Goal: Check status: Check status

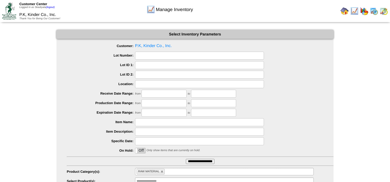
scroll to position [33, 0]
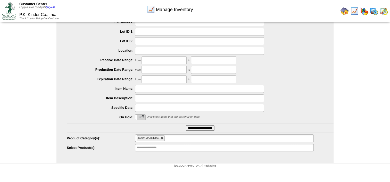
click at [162, 140] on link at bounding box center [161, 138] width 3 height 3
type input "**********"
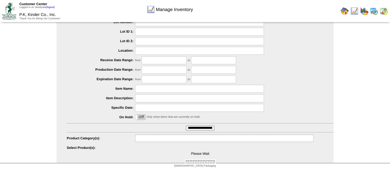
click at [159, 137] on input "text" at bounding box center [152, 138] width 33 height 6
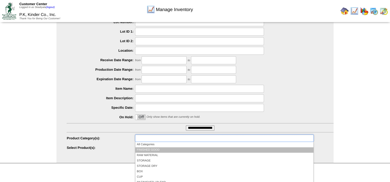
click at [157, 149] on li "FINISHED GOOD" at bounding box center [224, 150] width 178 height 5
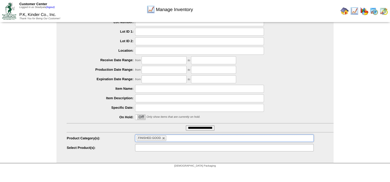
click at [163, 148] on input "text" at bounding box center [152, 148] width 33 height 6
click at [285, 146] on ul at bounding box center [224, 147] width 178 height 7
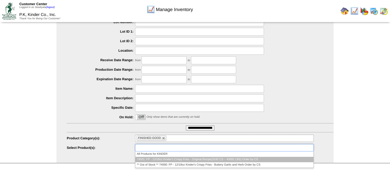
click at [243, 159] on li "74001: FP - 12/18oz Kinder's Crispy Fries - Original Recipe(3192 CS ~ 43092 LBS…" at bounding box center [224, 159] width 178 height 5
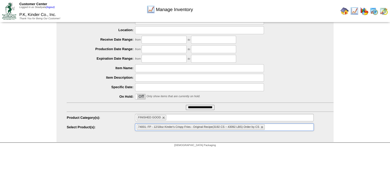
scroll to position [55, 0]
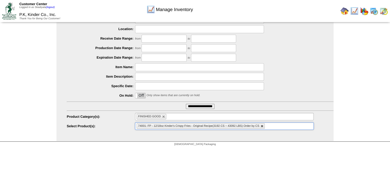
click at [262, 127] on link at bounding box center [261, 126] width 3 height 3
click at [164, 118] on link at bounding box center [163, 116] width 3 height 3
type input "**********"
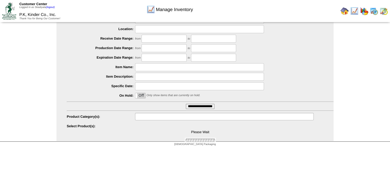
click at [162, 118] on input "text" at bounding box center [152, 117] width 33 height 6
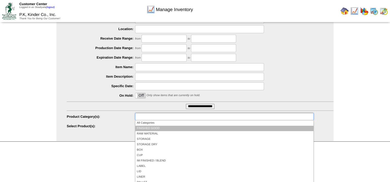
click at [158, 128] on li "FINISHED GOOD" at bounding box center [224, 128] width 178 height 5
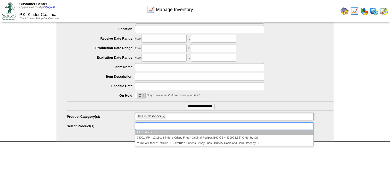
click at [176, 128] on ul at bounding box center [224, 126] width 178 height 7
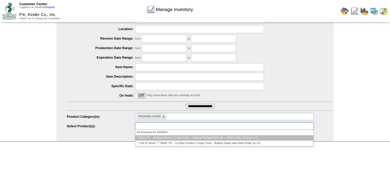
click at [238, 138] on li "74001: FP - 12/18oz Kinder's Crispy Fries - Original Recipe(3192 CS ~ 43092 LBS…" at bounding box center [224, 137] width 178 height 5
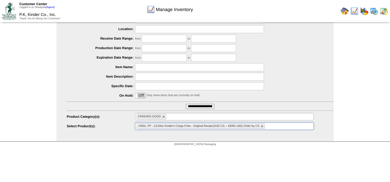
click at [275, 127] on ul "74001: FP - 12/18oz Kinder's Crispy Fries - Original Recipe(3192 CS ~ 43092 LBS…" at bounding box center [224, 126] width 178 height 7
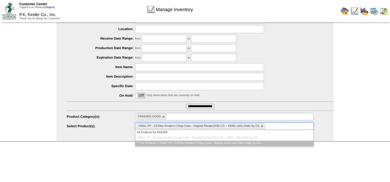
click at [258, 143] on li "** Out of Stock ** 74000: FP - 12/18oz Kinder's Crispy Fries - Buttery Garlic a…" at bounding box center [224, 143] width 178 height 5
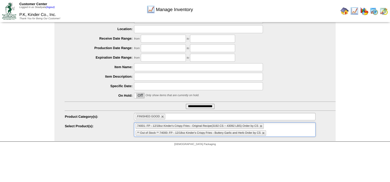
click at [183, 118] on ul "FINISHED GOOD" at bounding box center [224, 116] width 181 height 7
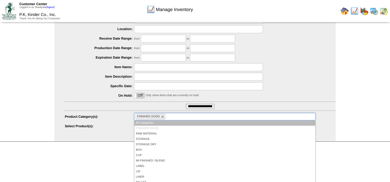
click at [385, 118] on div "Manage Inventory Select Inventory Parameters Customer: P.K, Kinder Co., Inc. Lo…" at bounding box center [195, 58] width 390 height 167
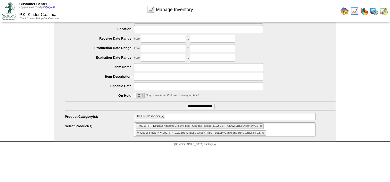
click at [162, 117] on link at bounding box center [162, 116] width 3 height 3
type input "**********"
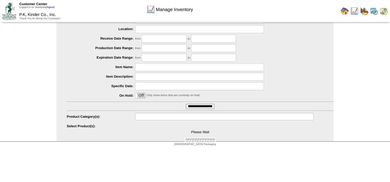
click at [162, 117] on input "text" at bounding box center [152, 117] width 33 height 6
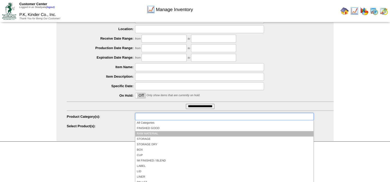
click at [159, 133] on li "RAW MATERIAL" at bounding box center [224, 133] width 178 height 5
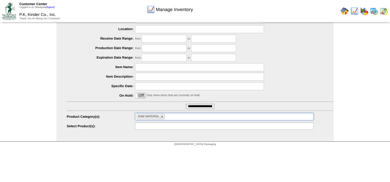
click at [237, 126] on ul at bounding box center [224, 126] width 178 height 7
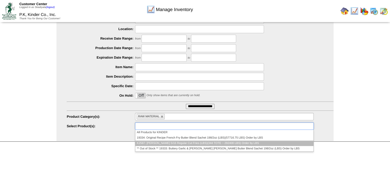
click at [216, 144] on li "K2587: [PERSON_NAME] 5/16 Regular Cut Fries (LBS)(344 TOTE ~ 292400 LBS) Order …" at bounding box center [224, 143] width 178 height 5
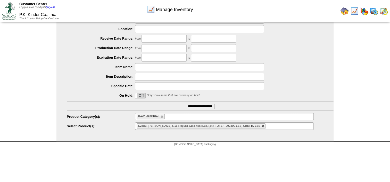
click at [261, 127] on link at bounding box center [262, 126] width 3 height 3
type input "**********"
click at [161, 117] on link at bounding box center [161, 116] width 3 height 3
type input "**********"
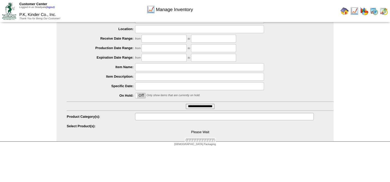
click at [163, 117] on input "text" at bounding box center [152, 117] width 33 height 6
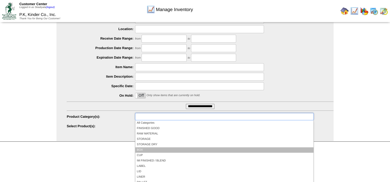
click at [155, 149] on li "BOX" at bounding box center [224, 150] width 178 height 5
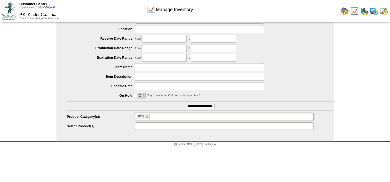
click at [200, 125] on ul at bounding box center [224, 126] width 178 height 7
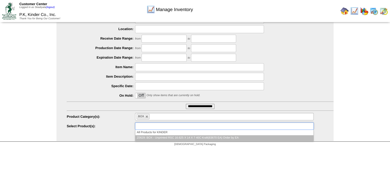
click at [215, 138] on li "Z0629: BOX - Unprinted RSC 16.625 X 14 X 7 40C Kraft(83670 EA) Order by EA" at bounding box center [224, 137] width 178 height 5
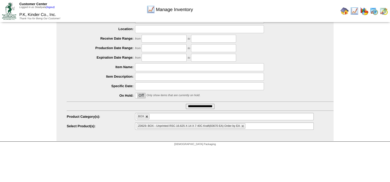
click at [147, 116] on link at bounding box center [146, 116] width 3 height 3
type input "**********"
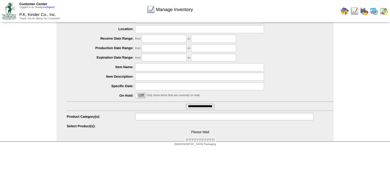
click at [155, 116] on input "text" at bounding box center [152, 117] width 33 height 6
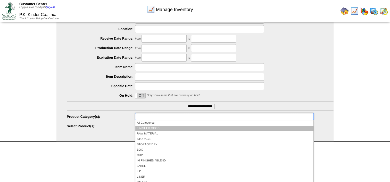
click at [155, 128] on li "FINISHED GOOD" at bounding box center [224, 128] width 178 height 5
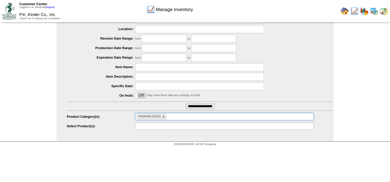
click at [220, 127] on ul at bounding box center [224, 126] width 178 height 7
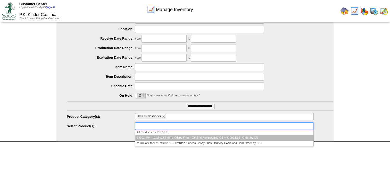
click at [199, 138] on li "74001: FP - 12/18oz Kinder's Crispy Fries - Original Recipe(3192 CS ~ 43092 LBS…" at bounding box center [224, 137] width 178 height 5
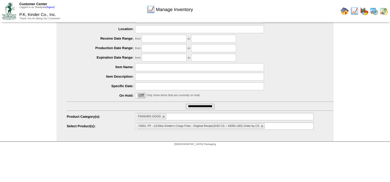
drag, startPoint x: 163, startPoint y: 116, endPoint x: 155, endPoint y: 157, distance: 41.3
click at [155, 149] on html "Customer Center Logged in as Skadiyala (logout) P.K, Kinder Co., Inc. Thank You…" at bounding box center [195, 47] width 390 height 204
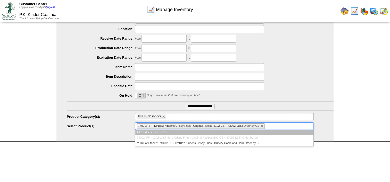
click at [277, 126] on ul "74001: FP - 12/18oz Kinder's Crispy Fries - Original Recipe(3192 CS ~ 43092 LBS…" at bounding box center [224, 126] width 178 height 7
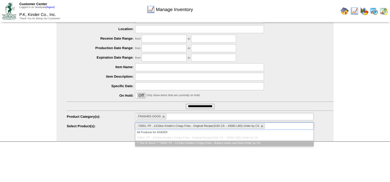
click at [253, 144] on li "** Out of Stock ** 74000: FP - 12/18oz Kinder's Crispy Fries - Buttery Garlic a…" at bounding box center [224, 143] width 178 height 5
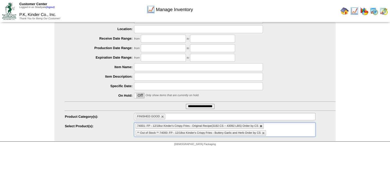
click at [262, 125] on link at bounding box center [260, 126] width 3 height 3
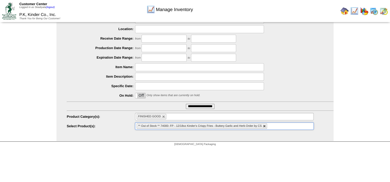
click at [265, 127] on link at bounding box center [264, 126] width 3 height 3
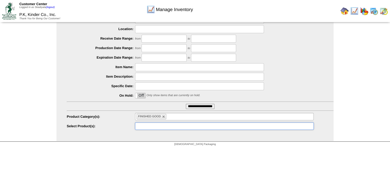
type input "**********"
click at [165, 116] on li "FINISHED GOOD" at bounding box center [151, 116] width 30 height 5
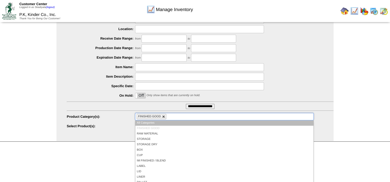
click at [164, 116] on link at bounding box center [163, 116] width 3 height 3
click at [164, 116] on ul at bounding box center [224, 116] width 178 height 7
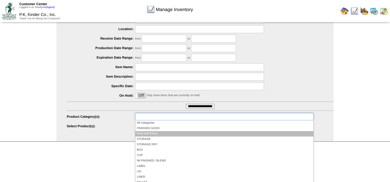
click at [165, 131] on li "RAW MATERIAL" at bounding box center [224, 133] width 178 height 5
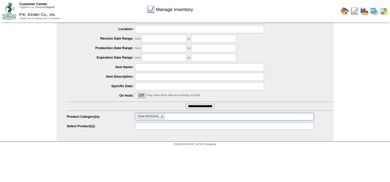
click at [244, 127] on ul at bounding box center [224, 126] width 178 height 7
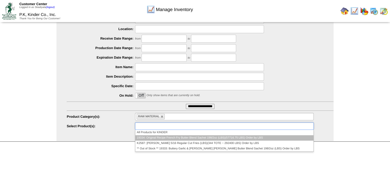
click at [225, 139] on li "19334: Original Recipe French Fry Butter Blend Sachet 198/2oz (LBS)(57716.75 LB…" at bounding box center [224, 137] width 178 height 5
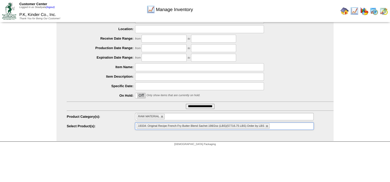
click at [289, 125] on ul "19334: Original Recipe French Fry Butter Blend Sachet 198/2oz (LBS)(57716.75 LB…" at bounding box center [224, 126] width 178 height 7
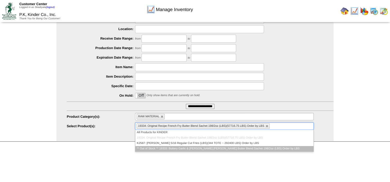
click at [254, 147] on li "** Out of Stock ** 19333: Buttery Garlic & [PERSON_NAME] [PERSON_NAME] Butter B…" at bounding box center [224, 148] width 178 height 5
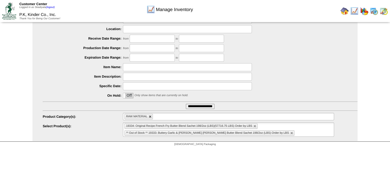
click at [152, 117] on link at bounding box center [150, 116] width 3 height 3
type input "**********"
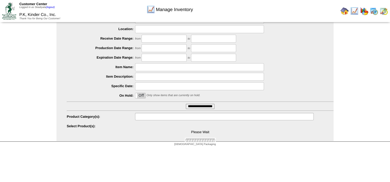
click at [158, 117] on input "text" at bounding box center [152, 117] width 33 height 6
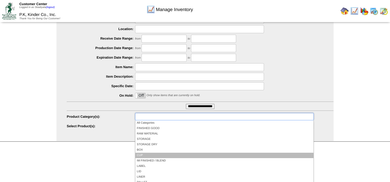
scroll to position [30, 0]
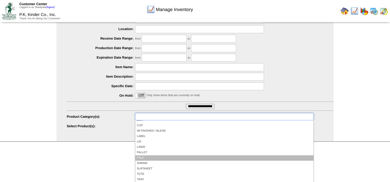
click at [155, 157] on li "POLY" at bounding box center [224, 158] width 178 height 5
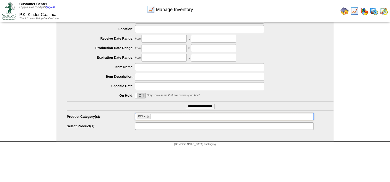
click at [178, 127] on ul at bounding box center [224, 126] width 178 height 7
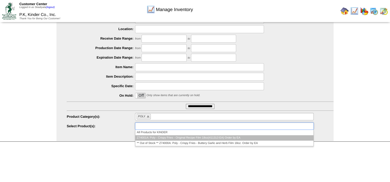
click at [181, 136] on li "Z74001A: Poly - Crispy Fries - Original Recipe Film 18oz(411313 EA) Order by EA" at bounding box center [224, 137] width 178 height 5
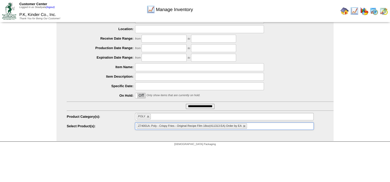
click at [259, 126] on ul "Z74001A: Poly - Crispy Fries - Original Recipe Film 18oz(411313 EA) Order by EA" at bounding box center [224, 126] width 178 height 7
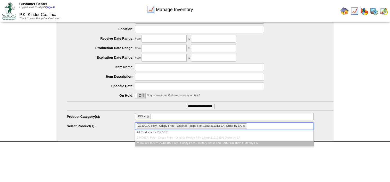
click at [242, 141] on li "** Out of Stock ** Z74000A: Poly - Crispy Fries - Buttery Garlic and Herb Film …" at bounding box center [224, 143] width 178 height 5
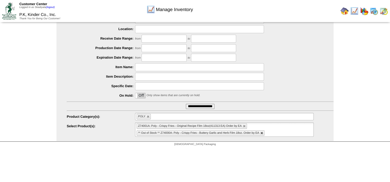
click at [262, 133] on link at bounding box center [261, 133] width 3 height 3
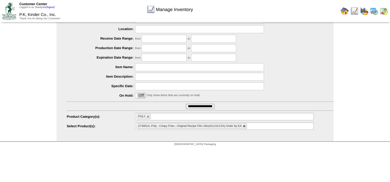
click at [245, 127] on link at bounding box center [244, 126] width 3 height 3
type input "**********"
click at [149, 116] on link at bounding box center [148, 116] width 3 height 3
type input "**********"
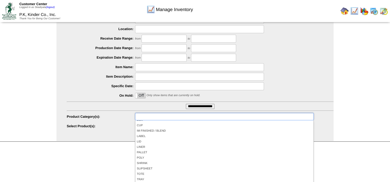
click at [164, 116] on input "text" at bounding box center [152, 117] width 33 height 6
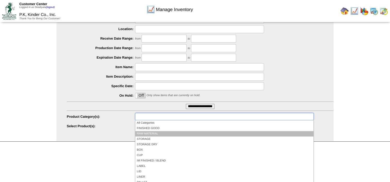
click at [155, 134] on li "RAW MATERIAL" at bounding box center [224, 133] width 178 height 5
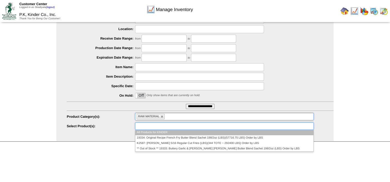
click at [180, 127] on ul at bounding box center [224, 126] width 178 height 7
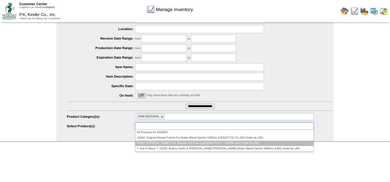
click at [179, 144] on li "K2587: [PERSON_NAME] 5/16 Regular Cut Fries (LBS)(344 TOTE ~ 292400 LBS) Order …" at bounding box center [224, 143] width 178 height 5
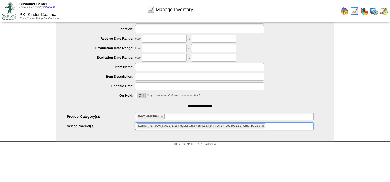
click at [267, 125] on ul "K2587: [PERSON_NAME] 5/16 Regular Cut Fries (LBS)(344 TOTE ~ 292400 LBS) Order …" at bounding box center [224, 126] width 178 height 7
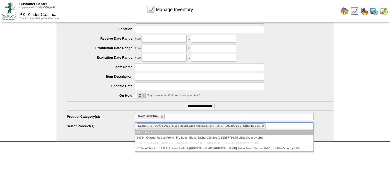
click at [267, 125] on ul "K2587: [PERSON_NAME] 5/16 Regular Cut Fries (LBS)(344 TOTE ~ 292400 LBS) Order …" at bounding box center [224, 126] width 178 height 7
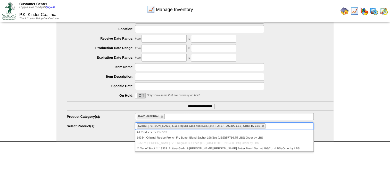
click at [173, 149] on html "Customer Center Logged in as Skadiyala (logout) P.K, Kinder Co., Inc. Thank You…" at bounding box center [195, 47] width 390 height 204
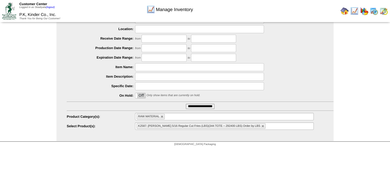
click at [163, 113] on ul "RAW MATERIAL" at bounding box center [224, 116] width 178 height 7
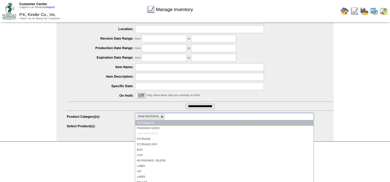
click at [160, 117] on link at bounding box center [161, 116] width 3 height 3
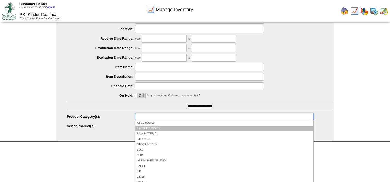
click at [158, 127] on li "FINISHED GOOD" at bounding box center [224, 128] width 178 height 5
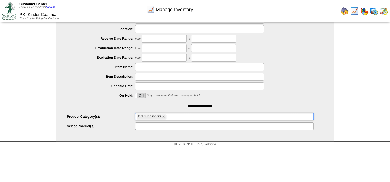
click at [213, 128] on ul at bounding box center [224, 126] width 178 height 7
click at [206, 126] on ul at bounding box center [224, 126] width 178 height 7
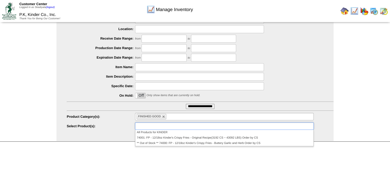
click at [181, 116] on ul "FINISHED GOOD" at bounding box center [224, 116] width 178 height 7
type input "**********"
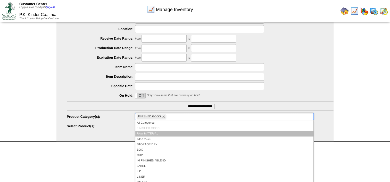
click at [160, 132] on li "RAW MATERIAL" at bounding box center [224, 133] width 178 height 5
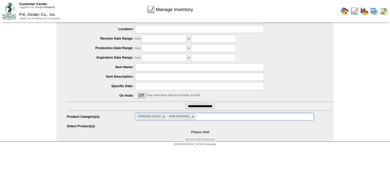
click at [211, 115] on ul "FINISHED GOOD RAW MATERIAL" at bounding box center [224, 116] width 178 height 7
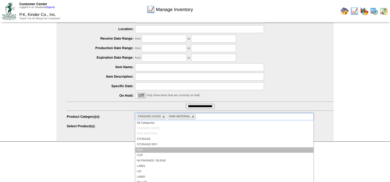
click at [155, 148] on li "BOX" at bounding box center [224, 150] width 178 height 5
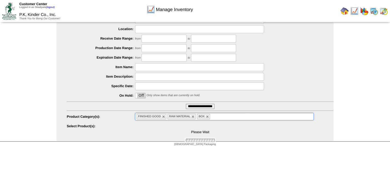
click at [239, 111] on hr at bounding box center [200, 111] width 267 height 1
click at [236, 115] on ul "FINISHED GOOD RAW MATERIAL BOX" at bounding box center [224, 116] width 178 height 7
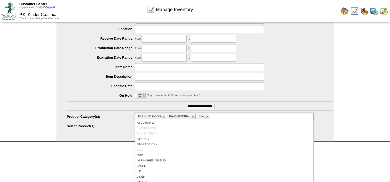
scroll to position [30, 0]
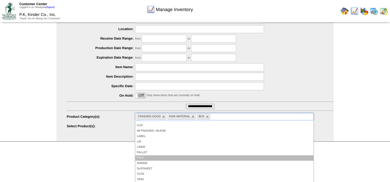
click at [152, 159] on li "POLY" at bounding box center [224, 158] width 178 height 5
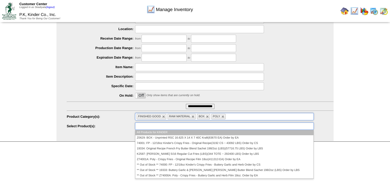
click at [220, 129] on ul at bounding box center [224, 126] width 178 height 7
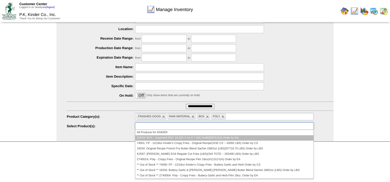
click at [284, 139] on li "Z0629: BOX - Unprinted RSC 16.625 X 14 X 7 40C Kraft(83670 EA) Order by EA" at bounding box center [224, 137] width 178 height 5
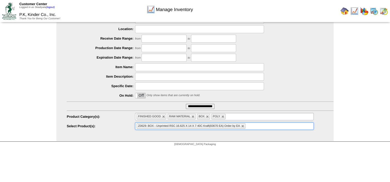
click at [258, 130] on div "**********" at bounding box center [200, 127] width 267 height 8
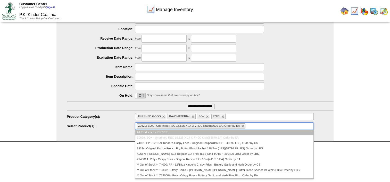
click at [258, 128] on ul "Z0629: BOX - Unprinted RSC 16.625 X 14 X 7 40C Kraft(83670 EA) Order by EA" at bounding box center [224, 126] width 178 height 7
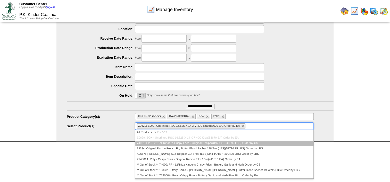
click at [251, 142] on li "74001: FP - 12/18oz Kinder's Crispy Fries - Original Recipe(3192 CS ~ 43092 LBS…" at bounding box center [224, 143] width 178 height 5
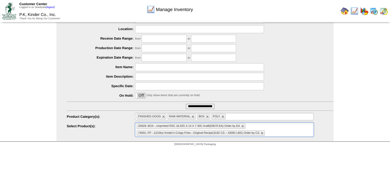
click at [270, 131] on input "text" at bounding box center [269, 133] width 6 height 6
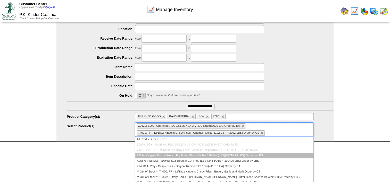
click at [250, 155] on li "19334: Original Recipe French Fry Butter Blend Sachet 198/2oz (LBS)(57716.75 LB…" at bounding box center [224, 155] width 178 height 5
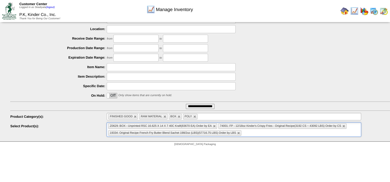
click at [264, 134] on ul "Z0629: BOX - Unprinted RSC 16.625 X 14 X 7 40C Kraft(83670 EA) Order by EA 7400…" at bounding box center [234, 130] width 254 height 14
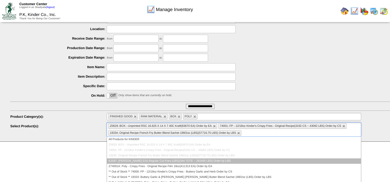
click at [219, 159] on li "K2587: [PERSON_NAME] 5/16 Regular Cut Fries (LBS)(344 TOTE ~ 292400 LBS) Order …" at bounding box center [234, 161] width 254 height 5
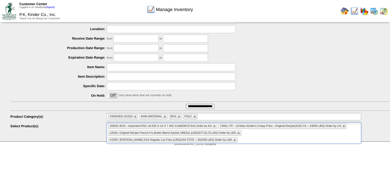
click at [321, 142] on ul "Z0629: BOX - Unprinted RSC 16.625 X 14 X 7 40C Kraft(83670 EA) Order by EA 7400…" at bounding box center [234, 133] width 254 height 21
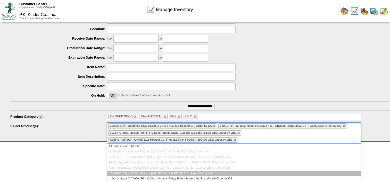
click at [177, 171] on li "Z74001A: Poly - Crispy Fries - Original Recipe Film 18oz(411313 EA) Order by EA" at bounding box center [234, 173] width 254 height 5
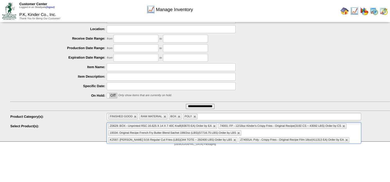
click at [238, 141] on ul "Z0629: BOX - Unprinted RSC 16.625 X 14 X 7 40C Kraft(83670 EA) Order by EA 7400…" at bounding box center [234, 133] width 254 height 21
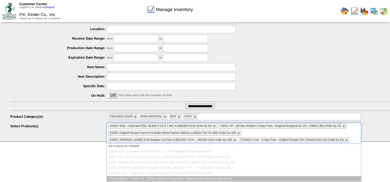
click at [215, 178] on li "** Out of Stock ** 74000: FP - 12/18oz Kinder's Crispy Fries - Buttery Garlic a…" at bounding box center [234, 178] width 254 height 5
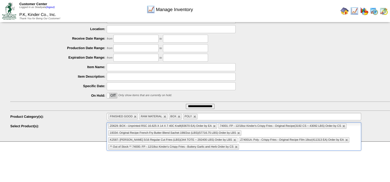
scroll to position [65, 0]
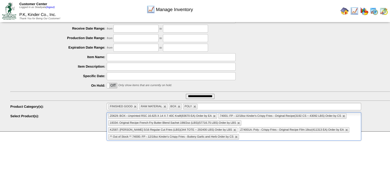
click at [246, 134] on input "text" at bounding box center [243, 137] width 6 height 6
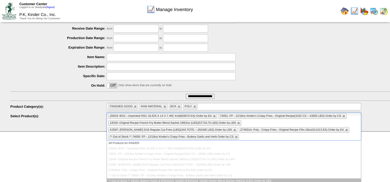
click at [263, 179] on li "** Out of Stock ** 19333: Buttery Garlic & [PERSON_NAME] [PERSON_NAME] Butter B…" at bounding box center [234, 181] width 254 height 5
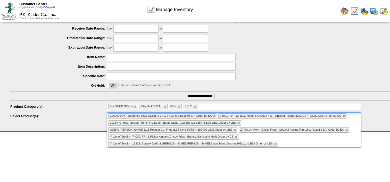
click at [335, 137] on ul "Z0629: BOX - Unprinted RSC 16.625 X 14 X 7 40C Kraft(83670 EA) Order by EA 7400…" at bounding box center [234, 130] width 254 height 35
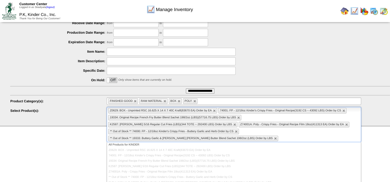
scroll to position [72, 0]
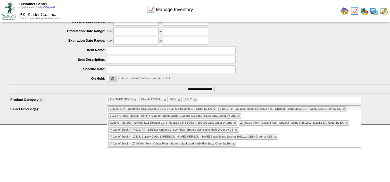
click at [185, 132] on html "Customer Center Logged in as Skadiyala (logout) P.K, Kinder Co., Inc. Thank You…" at bounding box center [195, 30] width 390 height 204
